Goal: Task Accomplishment & Management: Complete application form

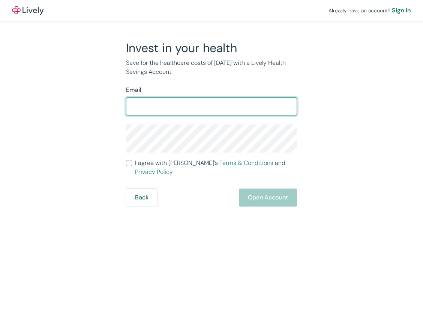
click at [174, 110] on input "Email" at bounding box center [211, 106] width 171 height 15
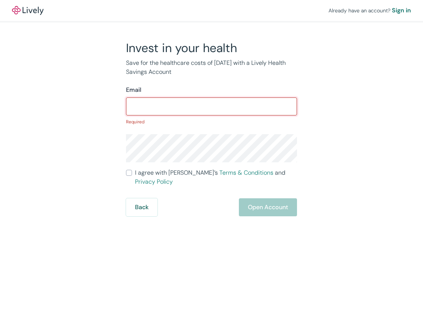
click at [185, 103] on input "Email" at bounding box center [211, 106] width 171 height 15
type input "[EMAIL_ADDRESS][DOMAIN_NAME]"
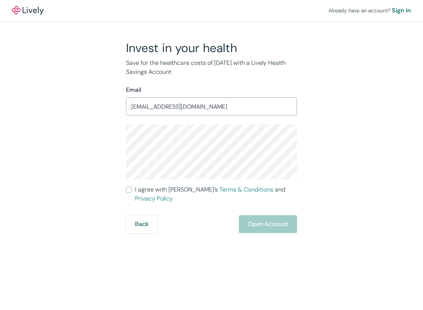
click at [198, 257] on div "Already have an account? Sign in Invest in your health Save for the healthcare …" at bounding box center [211, 155] width 423 height 310
click at [128, 189] on input "I agree with Lively’s Terms & Conditions and Privacy Policy" at bounding box center [129, 190] width 6 height 6
checkbox input "true"
click at [406, 11] on div "Sign in" at bounding box center [401, 10] width 19 height 9
